Goal: Task Accomplishment & Management: Complete application form

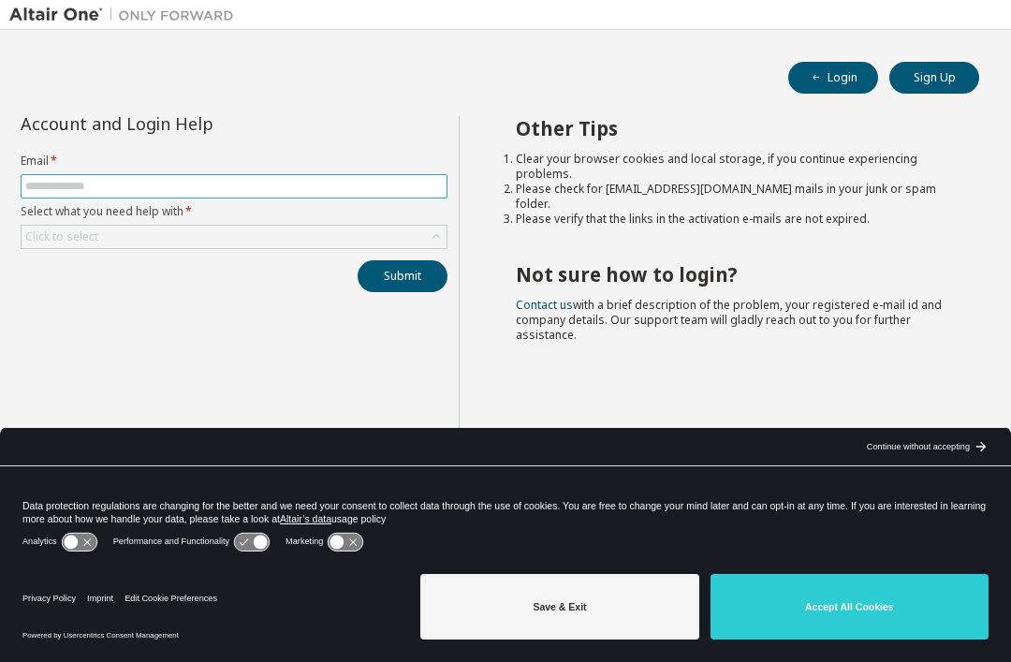
click at [258, 193] on input "text" at bounding box center [233, 186] width 417 height 15
type input "**********"
click at [414, 278] on button "Submit" at bounding box center [402, 276] width 90 height 32
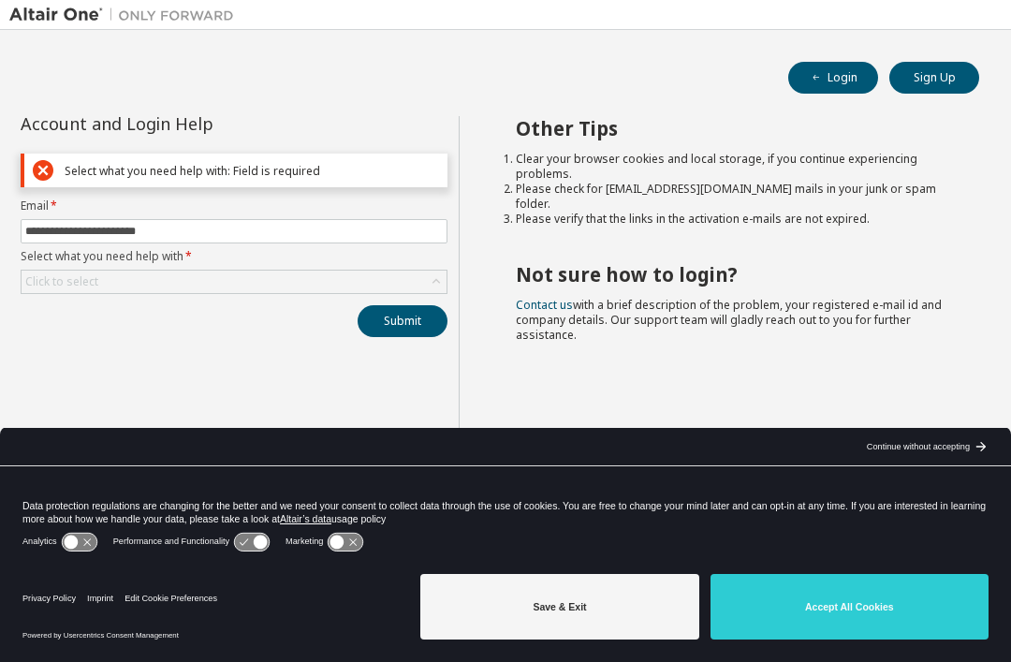
click at [292, 288] on div "Click to select" at bounding box center [234, 281] width 425 height 22
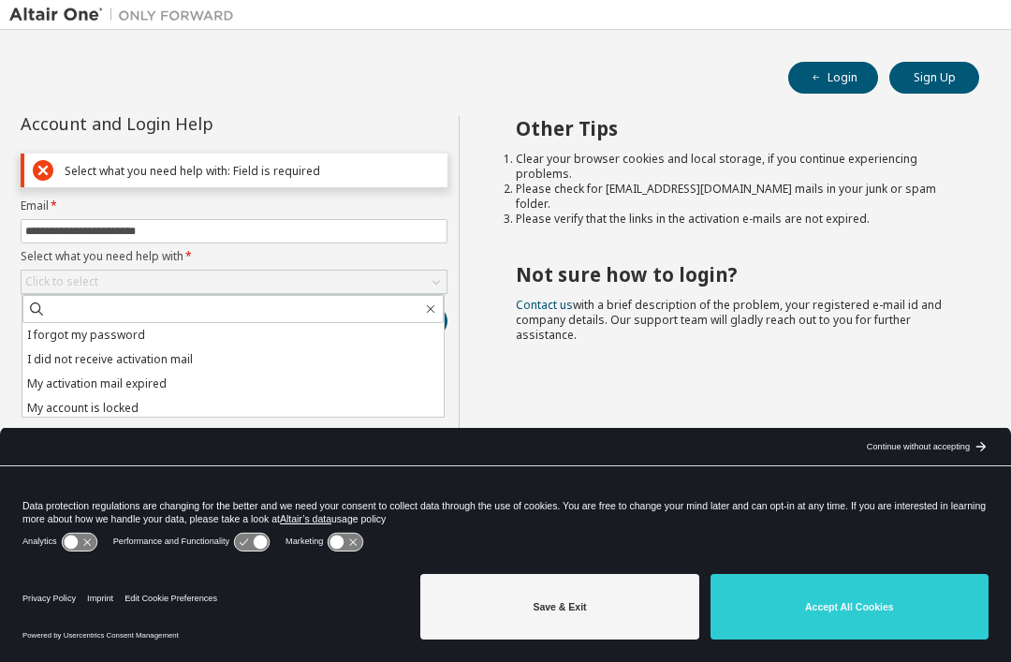
click at [135, 405] on li "My account is locked" at bounding box center [232, 408] width 421 height 24
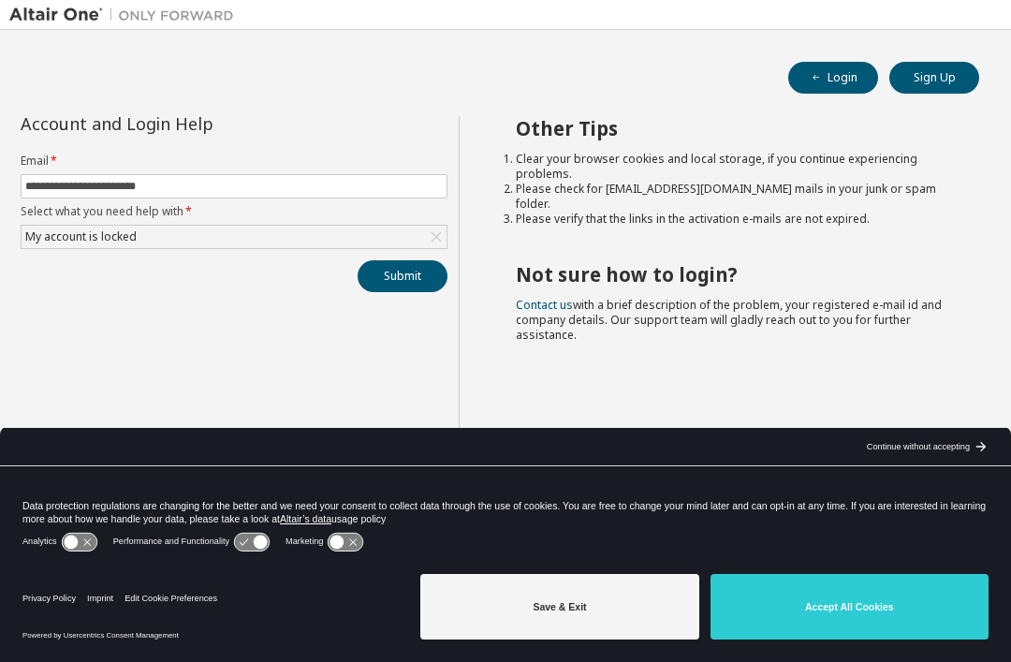
click at [424, 272] on button "Submit" at bounding box center [402, 276] width 90 height 32
click at [428, 241] on icon at bounding box center [436, 236] width 19 height 19
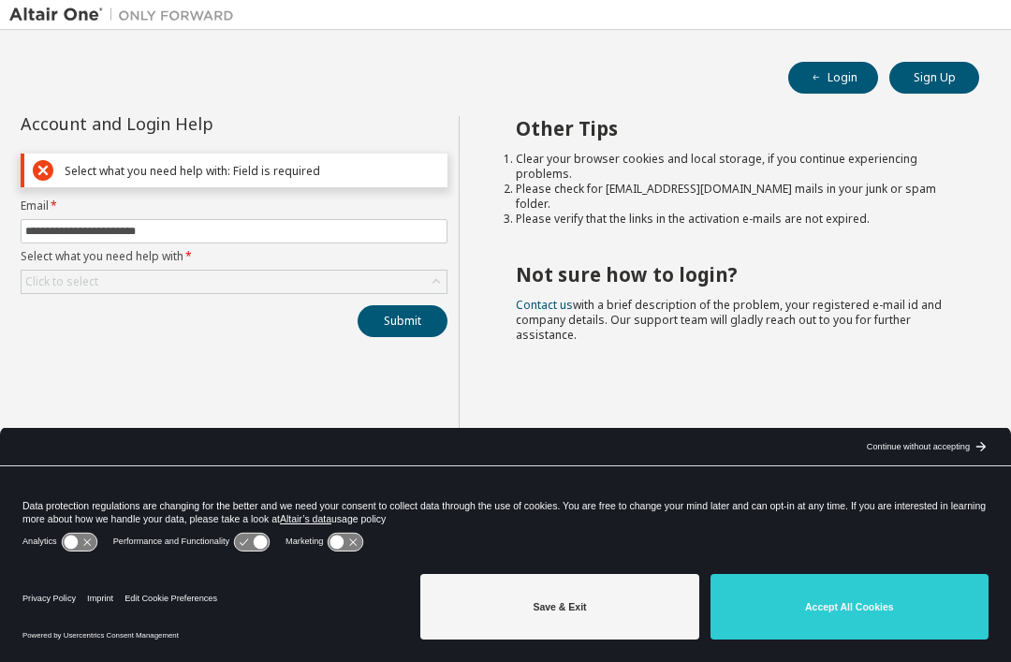
click at [264, 289] on div "Click to select" at bounding box center [234, 281] width 425 height 22
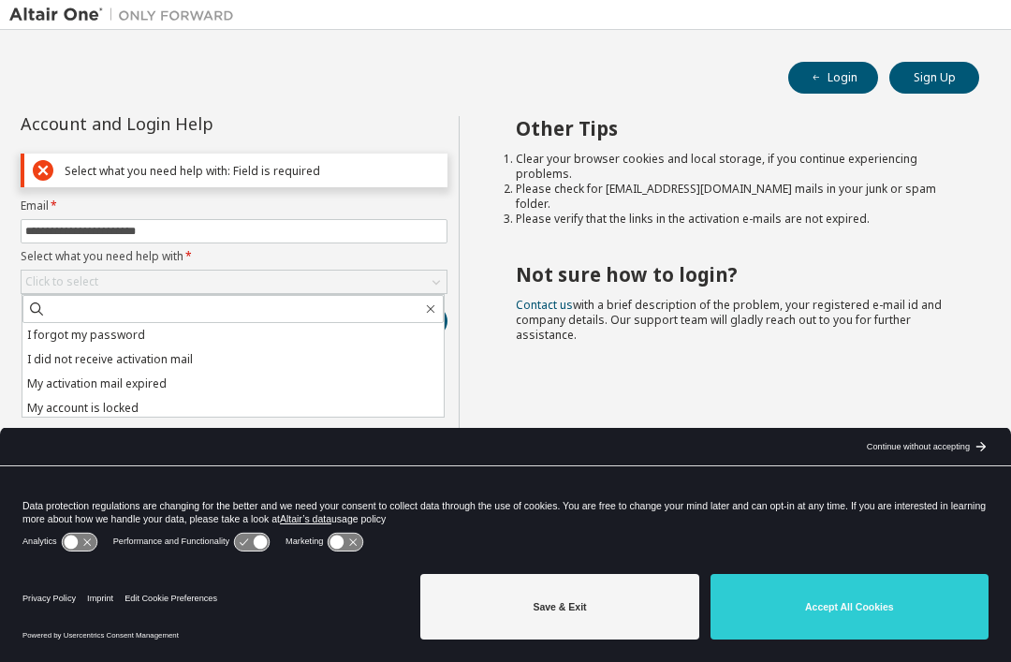
click at [125, 333] on li "I forgot my password" at bounding box center [232, 335] width 421 height 24
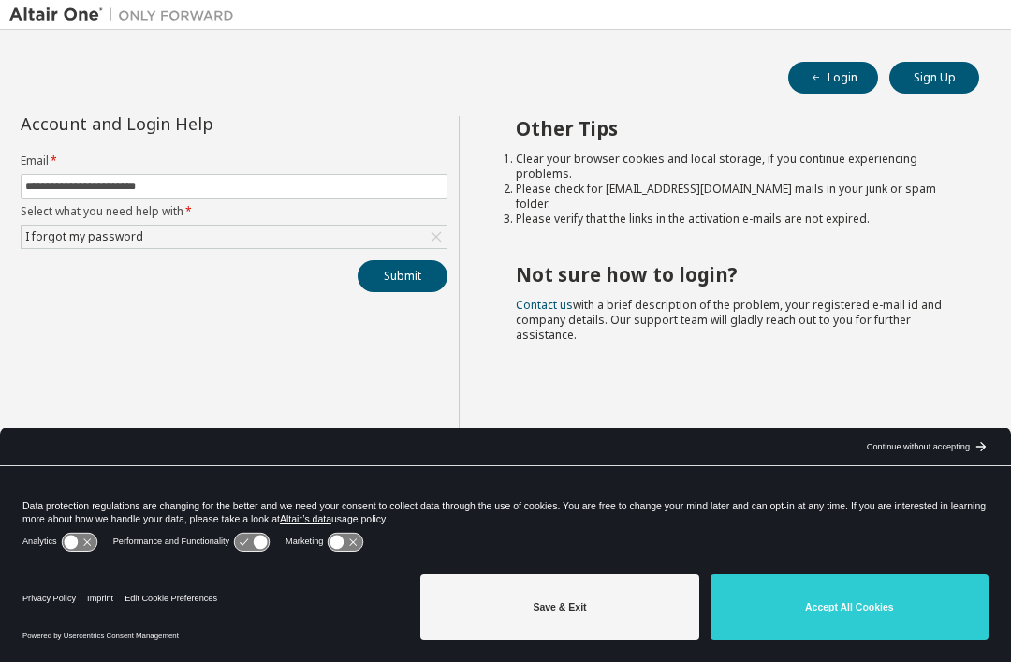
click at [425, 276] on button "Submit" at bounding box center [402, 276] width 90 height 32
click at [413, 277] on button "Submit" at bounding box center [402, 276] width 90 height 32
click at [961, 457] on div "arrow_back_black_24dp Continue without accepting arrow_forward_black_24dp" at bounding box center [925, 446] width 170 height 37
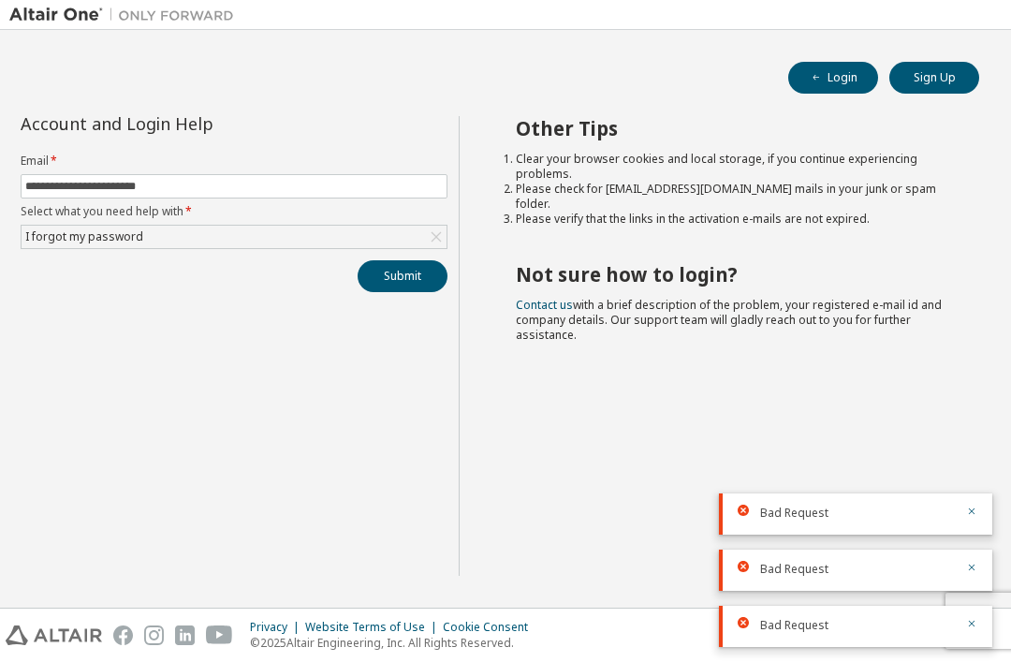
click at [982, 509] on div "Bad Request" at bounding box center [855, 513] width 273 height 41
click at [974, 562] on icon "button" at bounding box center [971, 567] width 11 height 11
click at [972, 626] on icon "button" at bounding box center [971, 623] width 11 height 11
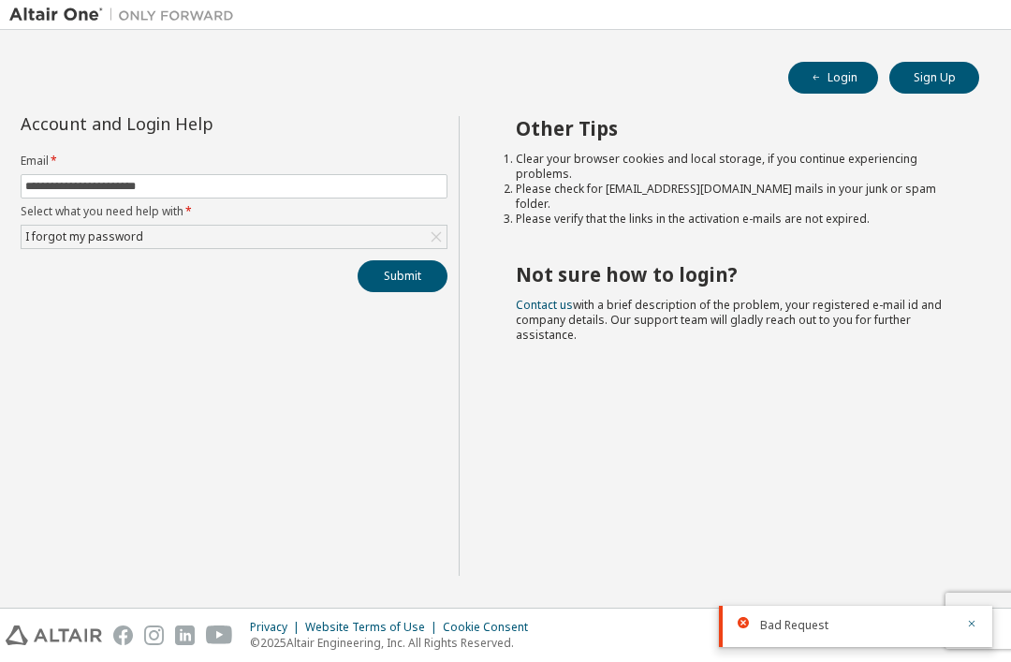
click at [403, 278] on button "Submit" at bounding box center [402, 276] width 90 height 32
click at [970, 561] on button "button" at bounding box center [971, 569] width 11 height 17
click at [966, 625] on icon "button" at bounding box center [971, 623] width 11 height 11
click at [933, 79] on button "Sign Up" at bounding box center [934, 78] width 90 height 32
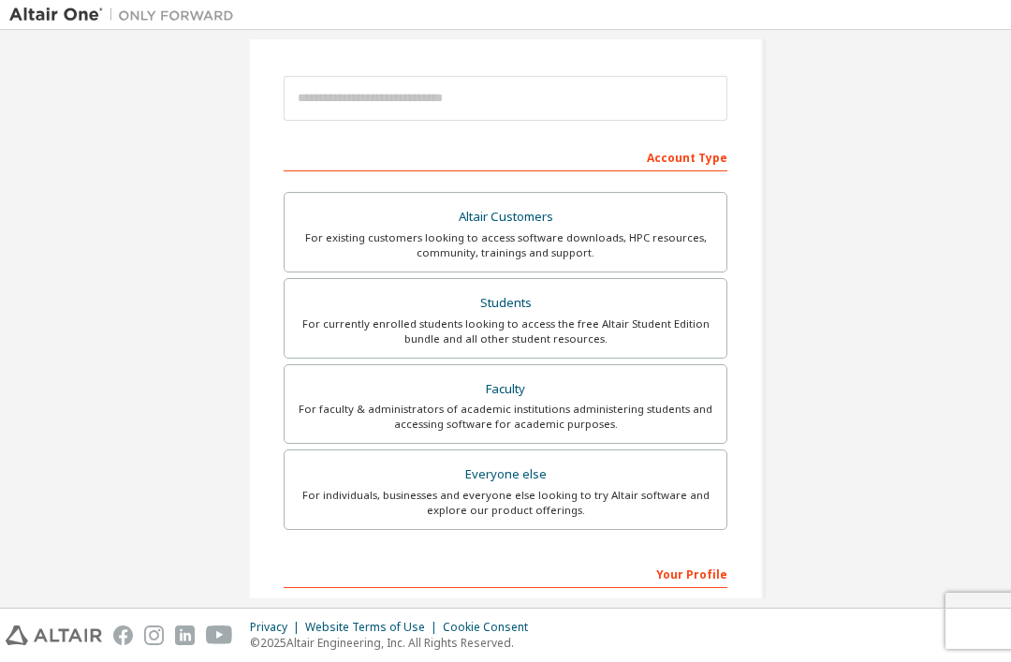
scroll to position [204, 0]
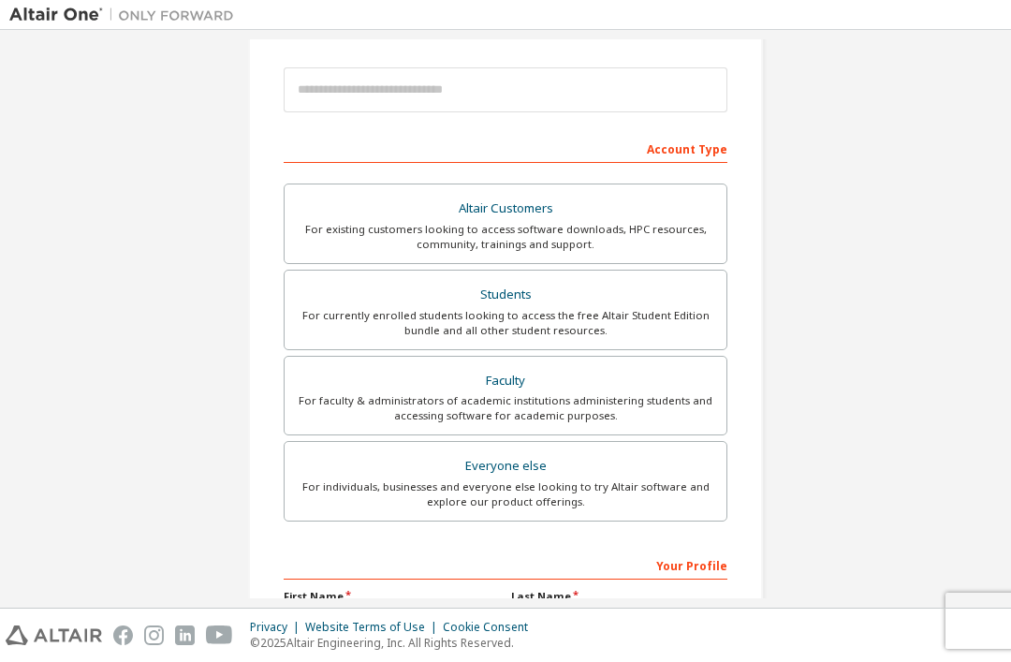
click at [664, 313] on div "For currently enrolled students looking to access the free Altair Student Editi…" at bounding box center [505, 323] width 419 height 30
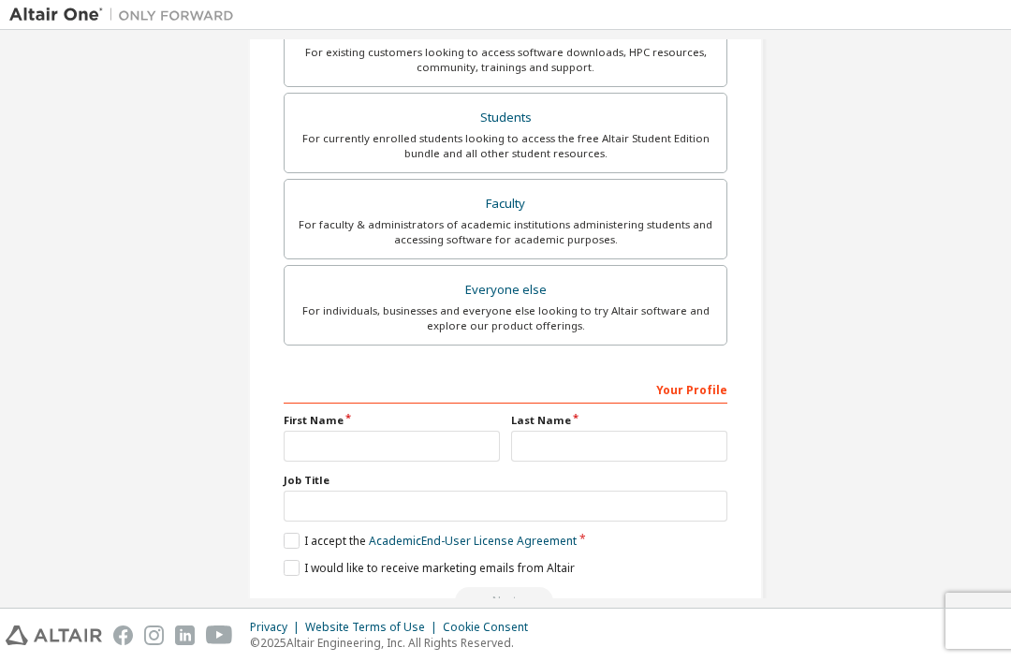
scroll to position [428, 0]
click at [443, 436] on input "text" at bounding box center [392, 446] width 216 height 31
